Goal: Find specific page/section: Find specific page/section

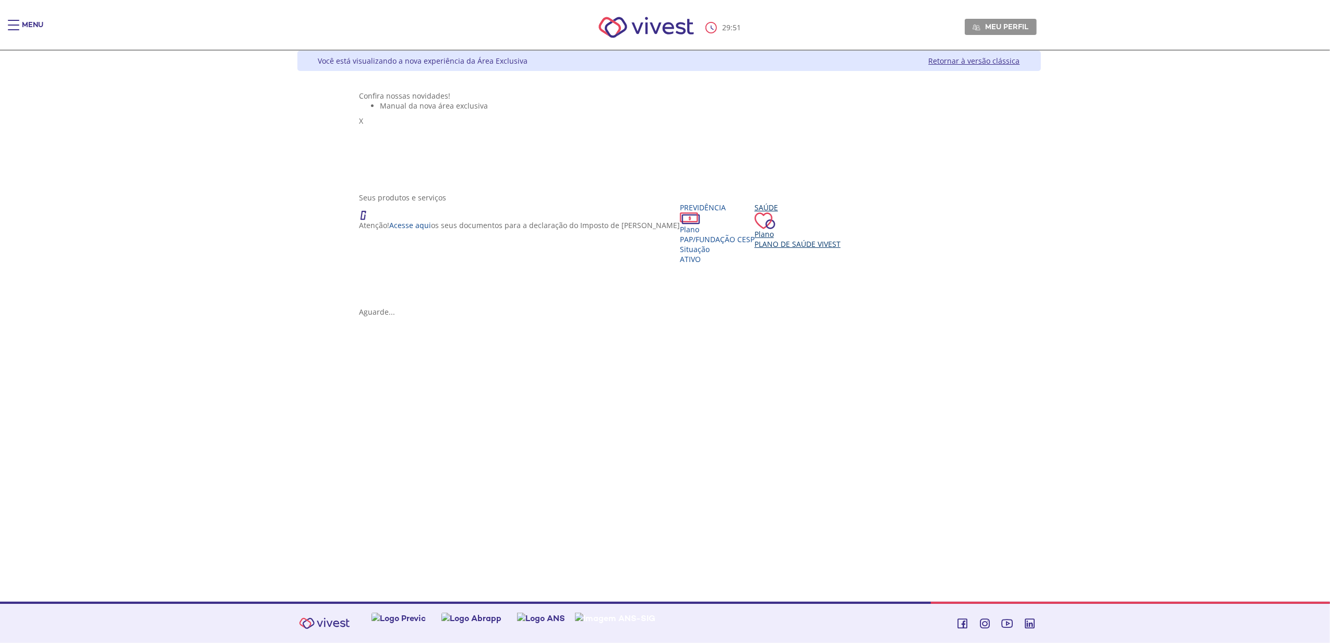
click at [754, 239] on div "Plano" at bounding box center [797, 234] width 86 height 10
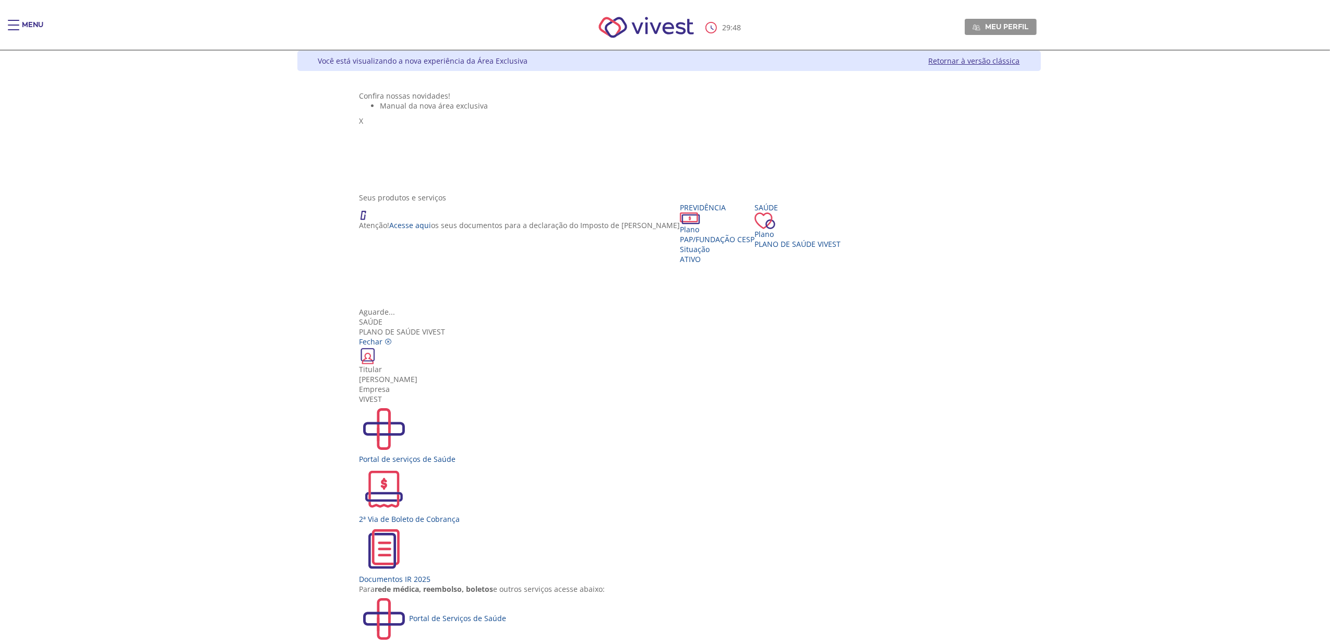
scroll to position [19, 0]
click at [620, 594] on div "Portal de Serviços de Saúde" at bounding box center [669, 619] width 620 height 50
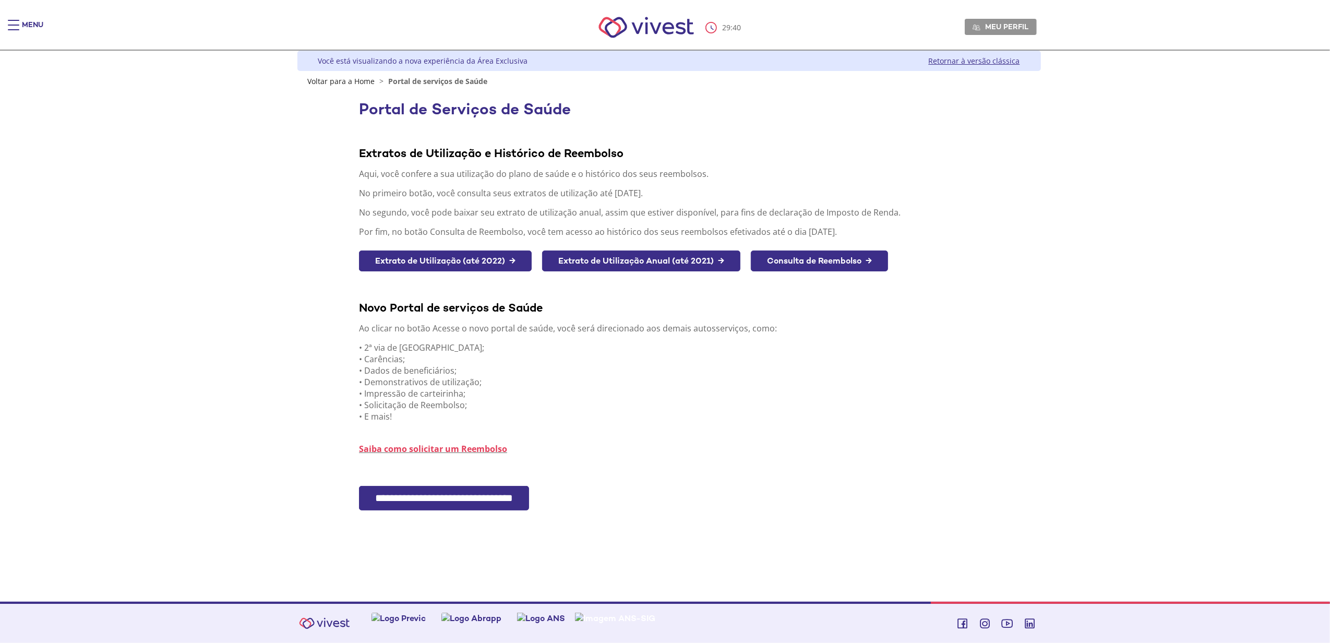
click at [401, 501] on input "**********" at bounding box center [444, 498] width 170 height 25
